Goal: Obtain resource: Obtain resource

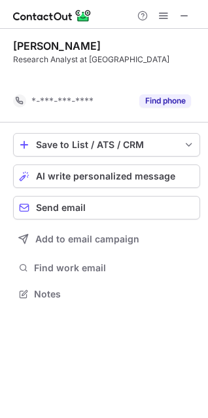
scroll to position [264, 208]
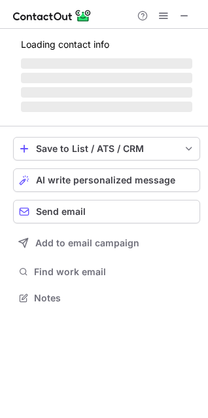
scroll to position [306, 208]
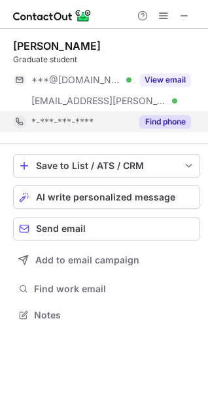
click at [156, 121] on button "Find phone" at bounding box center [165, 121] width 52 height 13
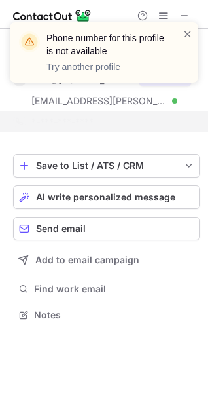
click at [181, 12] on div "Phone number for this profile is not available Try another profile" at bounding box center [103, 57] width 209 height 97
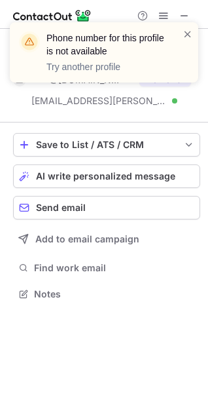
scroll to position [285, 208]
click at [185, 32] on span at bounding box center [188, 33] width 10 height 13
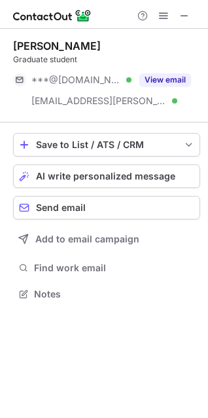
click at [182, 16] on span at bounding box center [184, 15] width 10 height 10
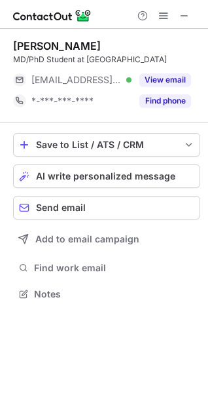
scroll to position [285, 208]
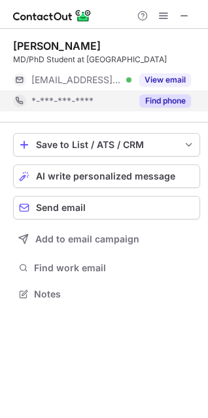
click at [152, 103] on button "Find phone" at bounding box center [165, 100] width 52 height 13
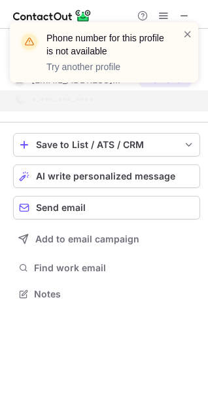
click at [179, 10] on div "Phone number for this profile is not available Try another profile" at bounding box center [103, 57] width 209 height 97
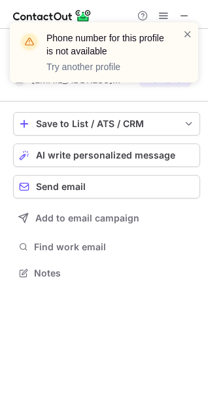
click at [185, 15] on div "Phone number for this profile is not available Try another profile" at bounding box center [103, 57] width 209 height 97
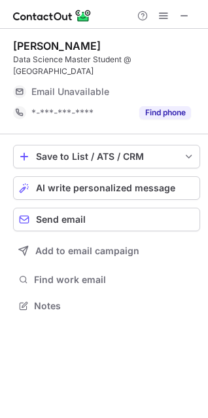
scroll to position [285, 208]
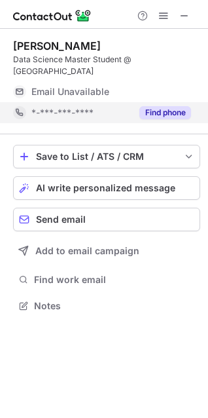
click at [167, 106] on button "Find phone" at bounding box center [165, 112] width 52 height 13
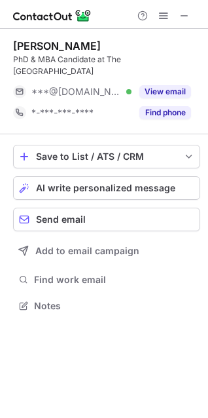
scroll to position [296, 208]
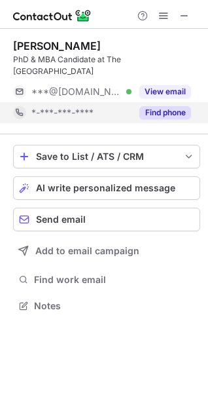
click at [158, 122] on div "Find phone" at bounding box center [162, 112] width 60 height 21
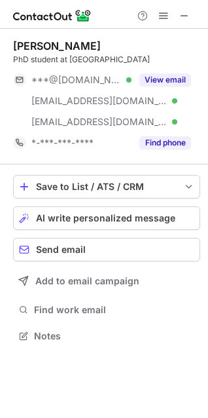
scroll to position [327, 208]
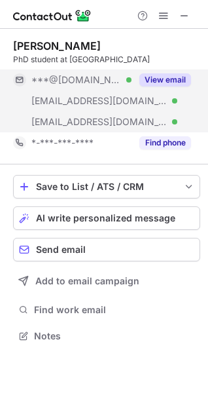
click at [164, 128] on div "***@gmail.com Verified ***@163.com Verified ***@chicagobooth.edu Verified View …" at bounding box center [106, 100] width 187 height 63
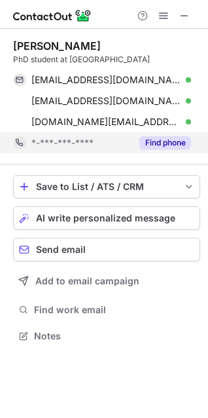
click at [160, 138] on button "Find phone" at bounding box center [165, 142] width 52 height 13
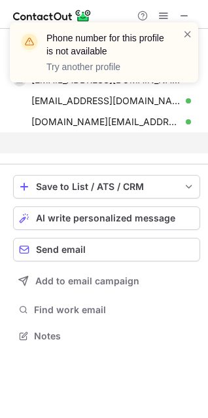
scroll to position [306, 208]
